Goal: Transaction & Acquisition: Book appointment/travel/reservation

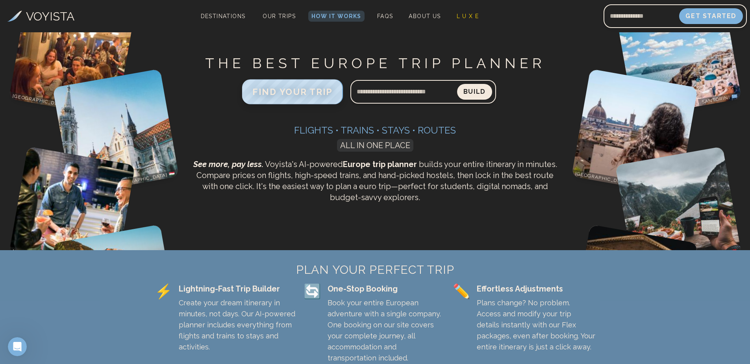
click at [287, 89] on span "FIND YOUR TRIP" at bounding box center [292, 92] width 80 height 10
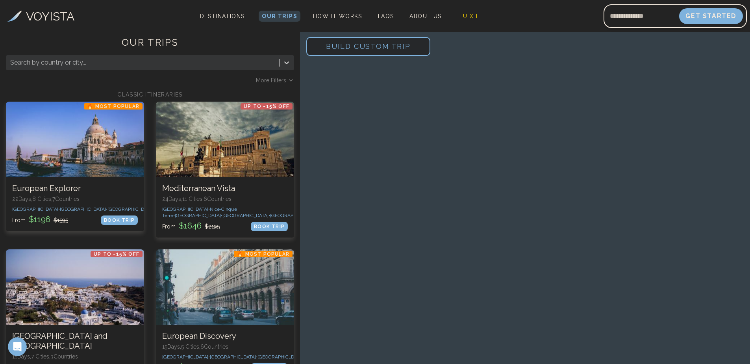
click at [133, 57] on div at bounding box center [142, 62] width 265 height 11
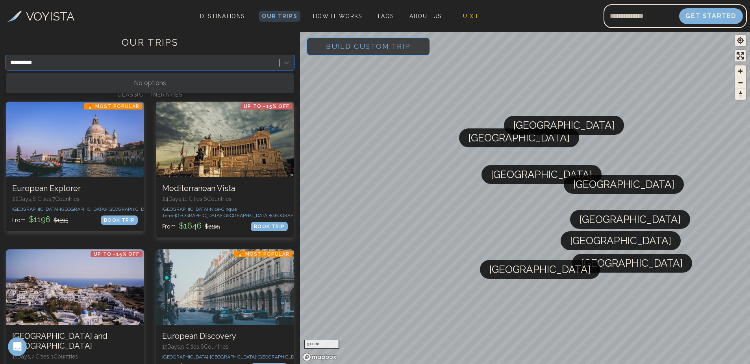
type input "*********"
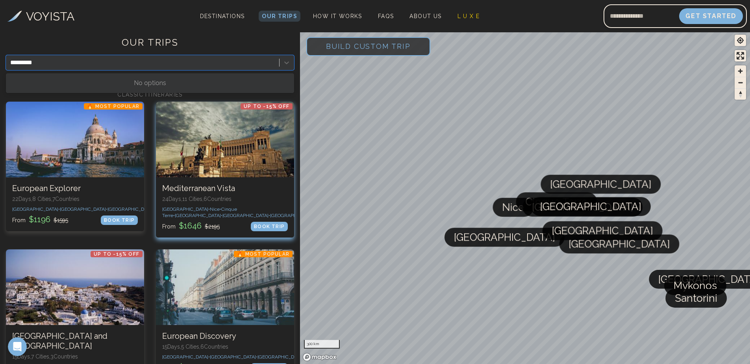
scroll to position [39, 0]
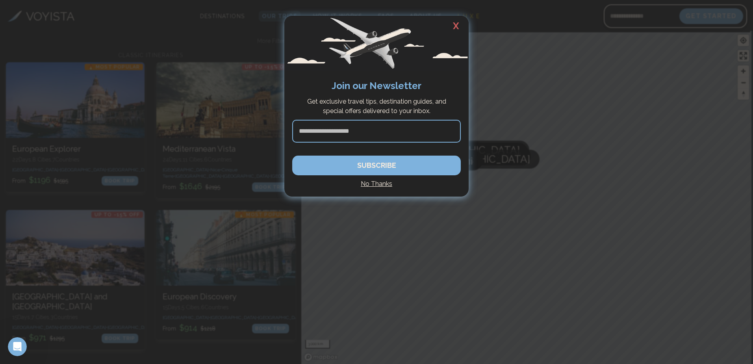
click at [455, 28] on h2 "X" at bounding box center [455, 26] width 25 height 20
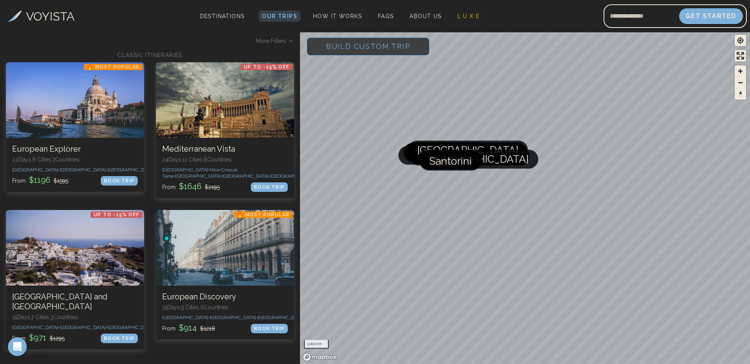
click at [281, 43] on span "More Filters" at bounding box center [271, 41] width 30 height 8
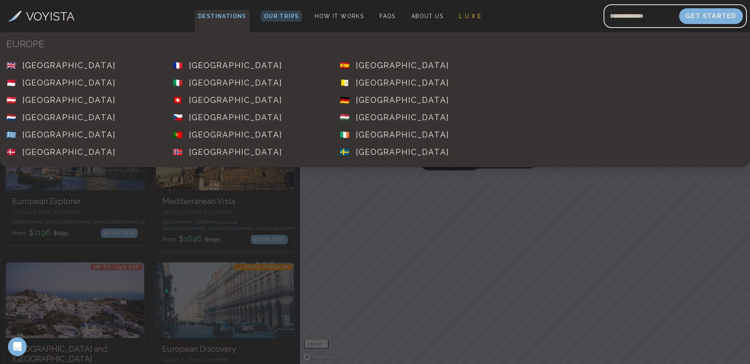
click at [224, 15] on span "Destinations" at bounding box center [222, 21] width 55 height 23
